Goal: Task Accomplishment & Management: Manage account settings

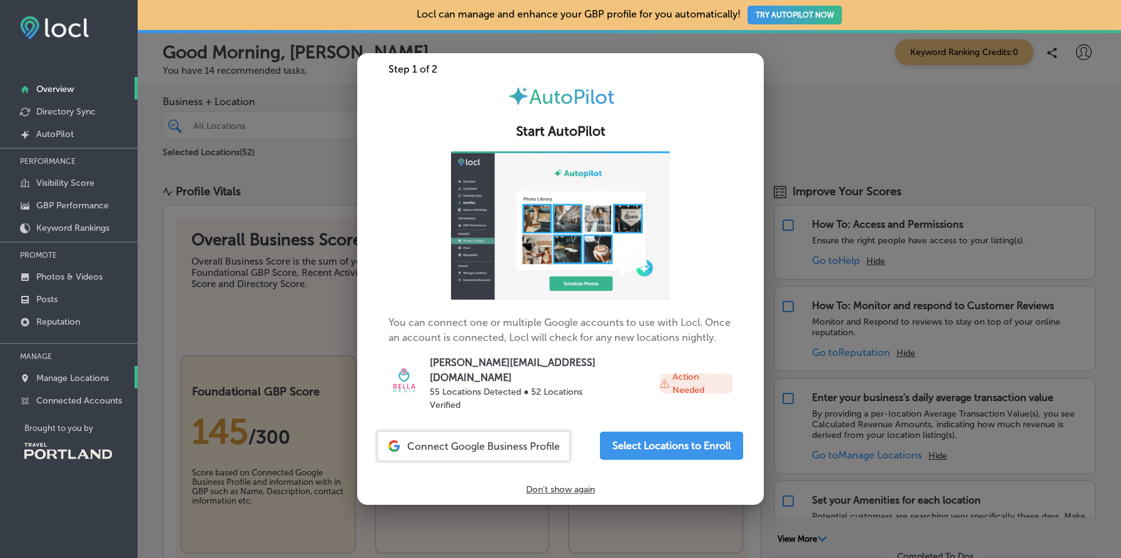
click at [81, 374] on p "Manage Locations" at bounding box center [72, 378] width 73 height 11
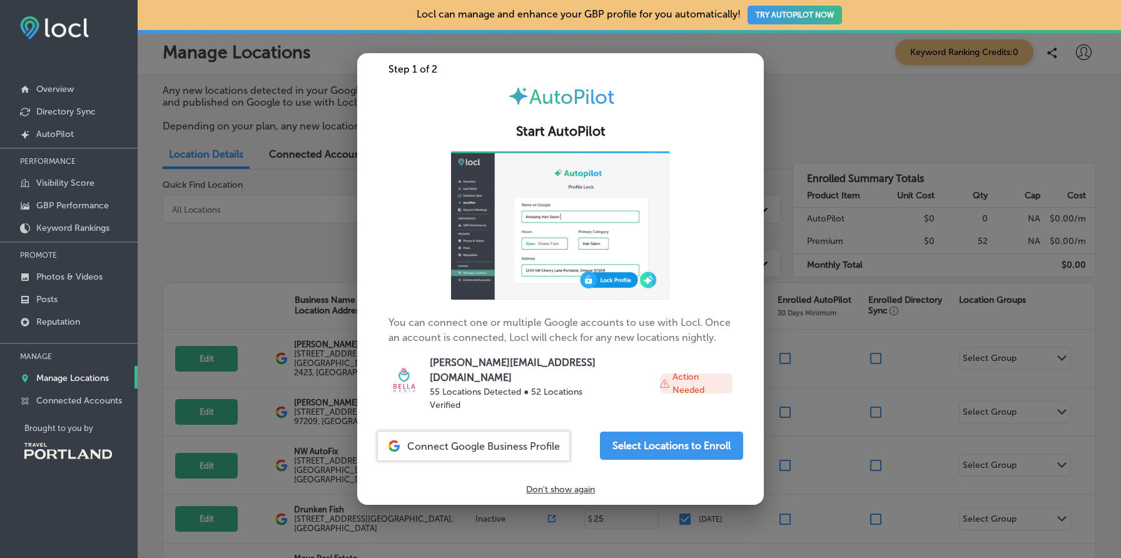
click at [557, 484] on p "Don't show again" at bounding box center [560, 489] width 69 height 11
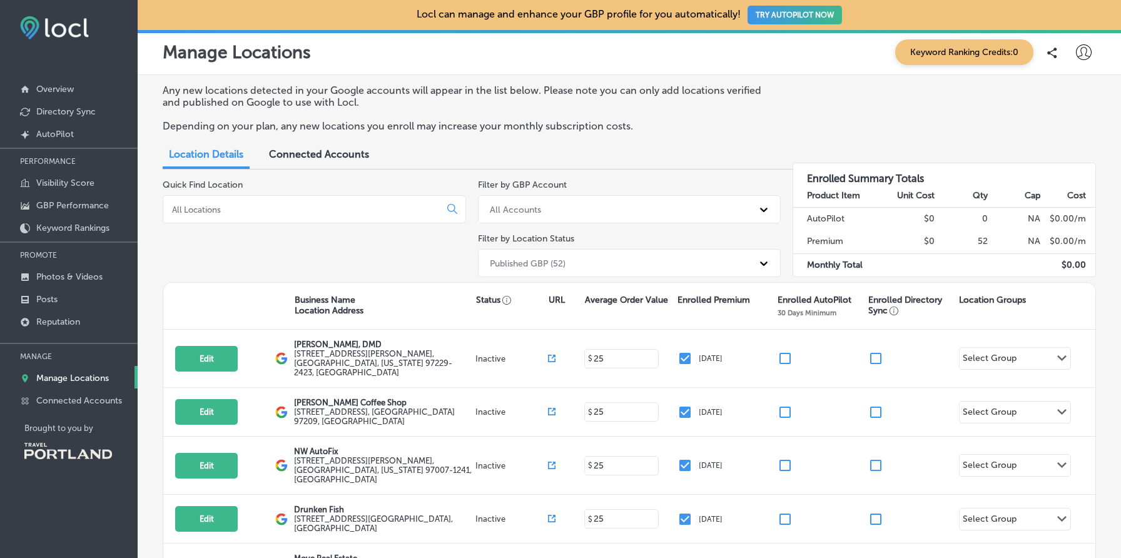
click at [316, 151] on span "Connected Accounts" at bounding box center [319, 154] width 100 height 12
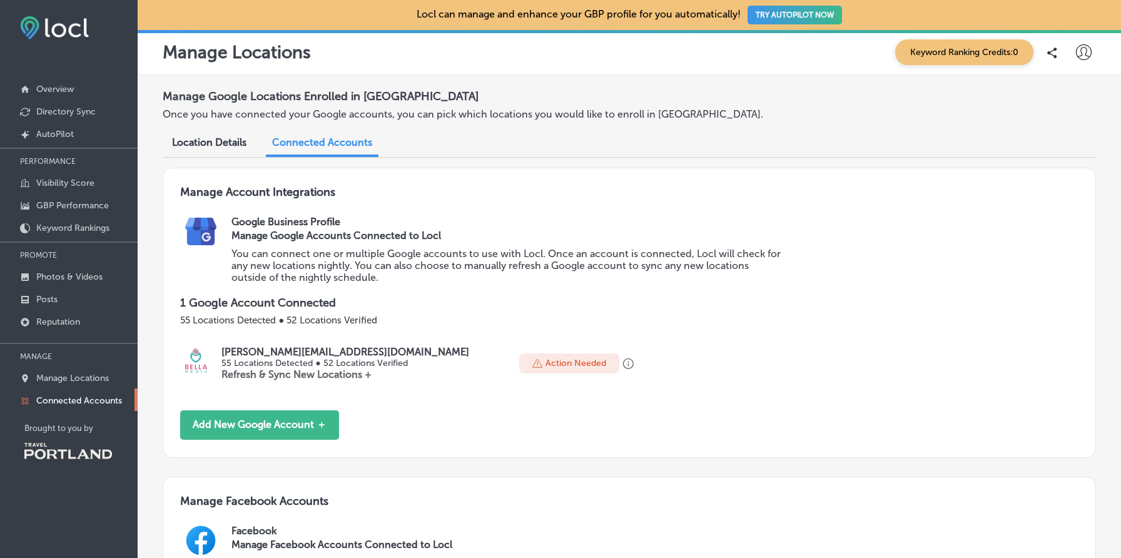
click at [231, 144] on span "Location Details" at bounding box center [209, 142] width 74 height 12
